Goal: Use online tool/utility: Utilize a website feature to perform a specific function

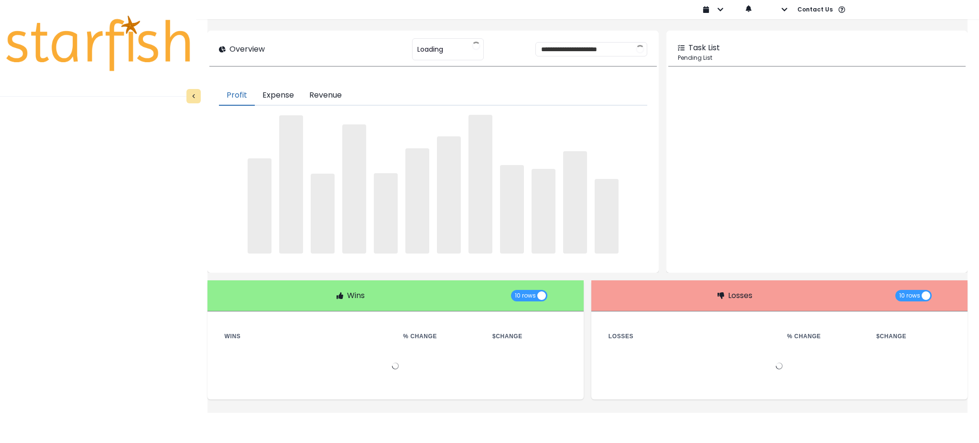
type input "********"
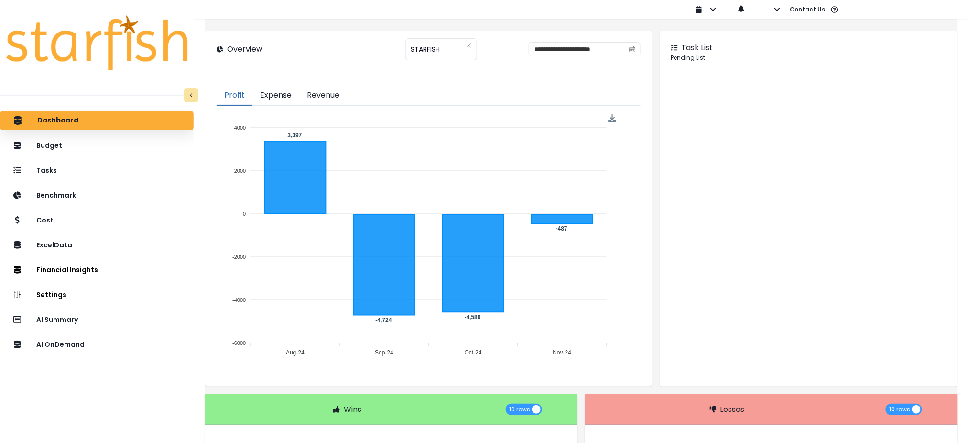
click at [108, 354] on div "Dashboard Budget Tasks Benchmark Cost ExcelData Financial Insights Location Ana…" at bounding box center [97, 294] width 194 height 371
click at [112, 342] on div "AI OnDemand" at bounding box center [97, 344] width 178 height 20
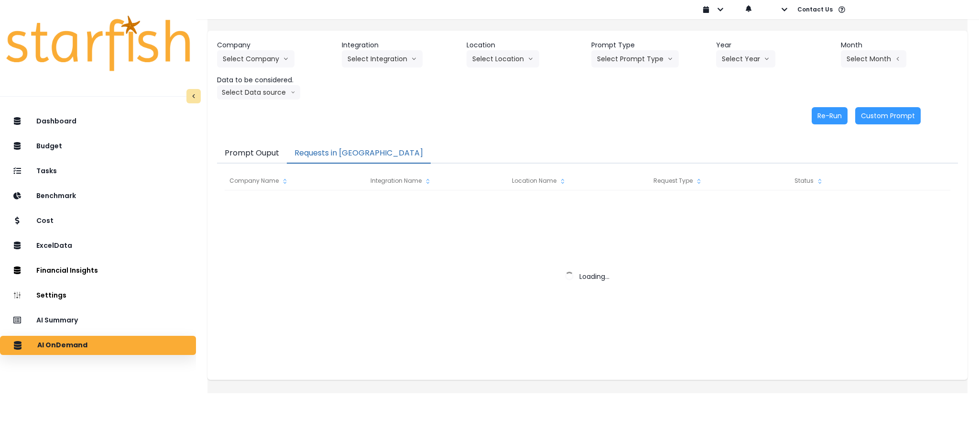
click at [312, 157] on button "Requests in [GEOGRAPHIC_DATA]" at bounding box center [359, 153] width 144 height 20
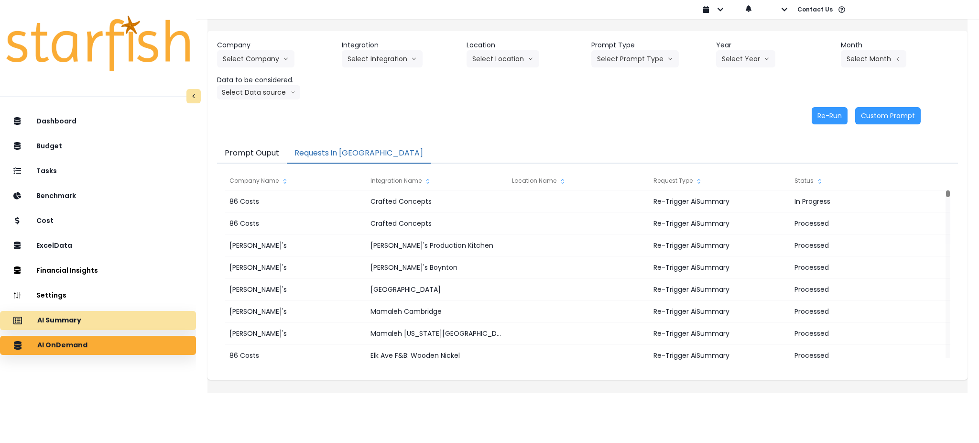
click at [129, 325] on div "AI Summary" at bounding box center [98, 320] width 181 height 20
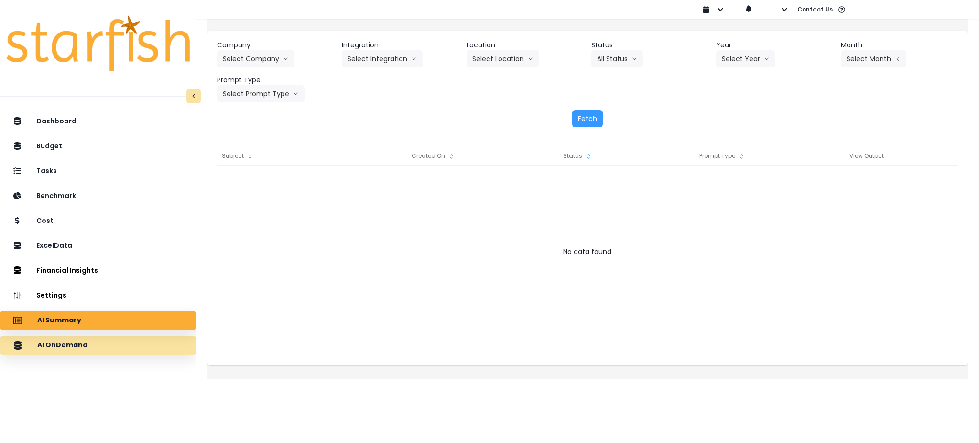
click at [116, 350] on div "AI OnDemand" at bounding box center [98, 345] width 181 height 20
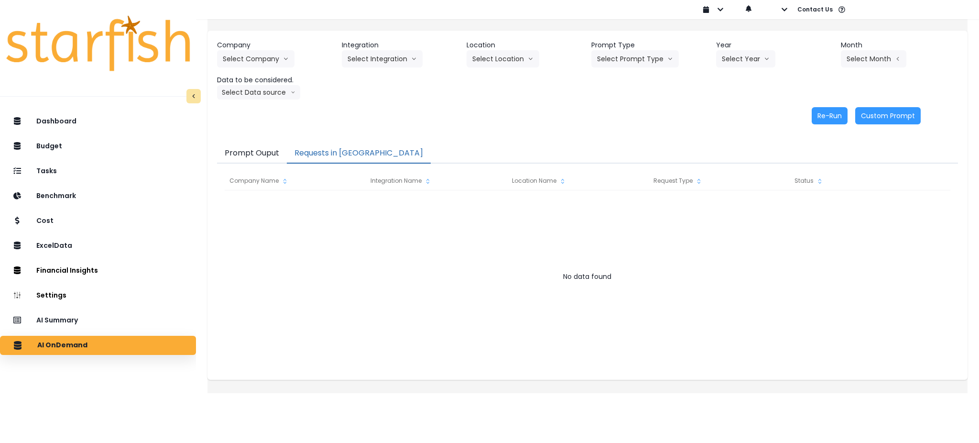
click at [343, 156] on button "Requests in [GEOGRAPHIC_DATA]" at bounding box center [359, 153] width 144 height 20
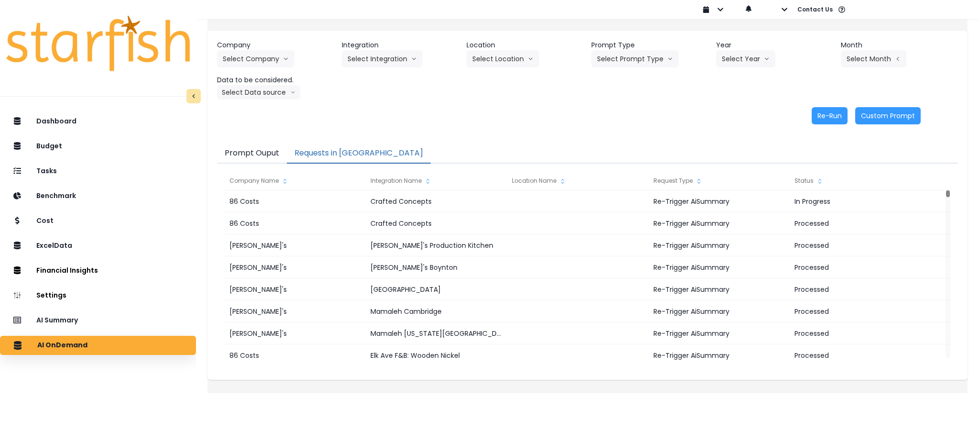
click at [562, 104] on div "Company Select Company 86 Costs Asti Bagel Cafe Balance Grille Bald Ginger Bar …" at bounding box center [587, 82] width 760 height 103
click at [595, 121] on div "Re-Run Custom Prompt" at bounding box center [569, 115] width 704 height 17
click at [592, 120] on div "Re-Run Custom Prompt" at bounding box center [569, 115] width 704 height 17
click at [103, 324] on div "AI Summary" at bounding box center [98, 320] width 181 height 20
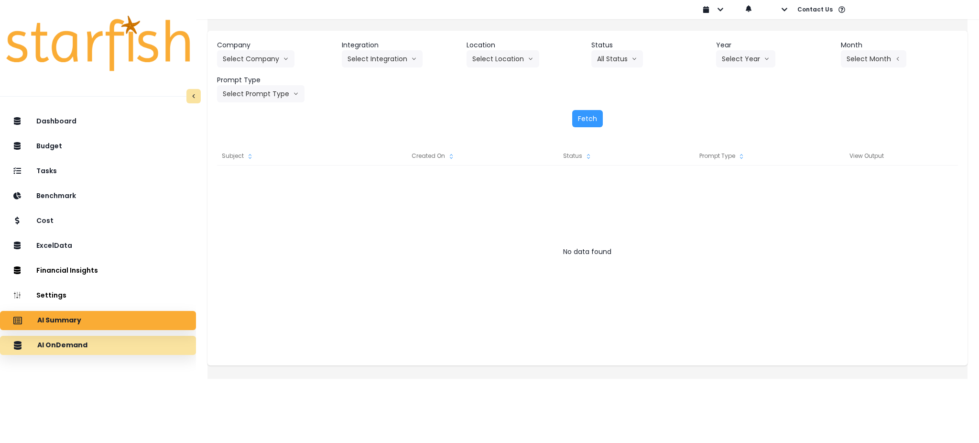
click at [113, 343] on div "AI OnDemand" at bounding box center [98, 345] width 181 height 20
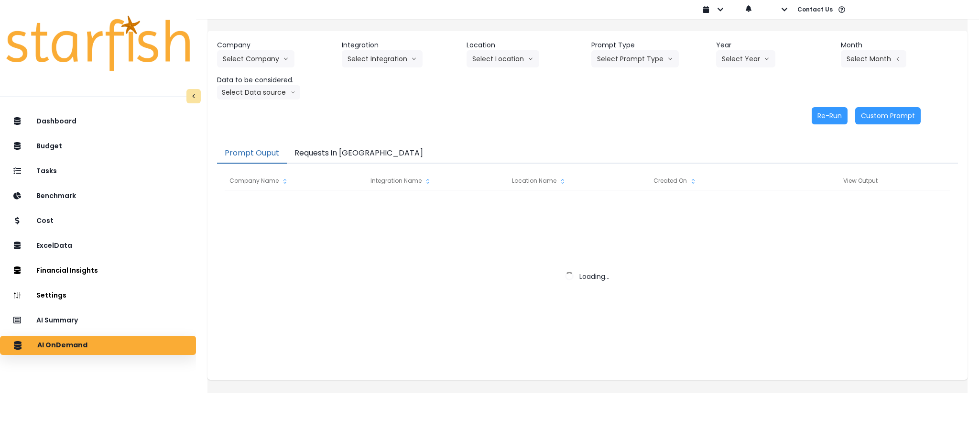
click at [340, 159] on button "Requests in [GEOGRAPHIC_DATA]" at bounding box center [359, 153] width 144 height 20
